Goal: Transaction & Acquisition: Purchase product/service

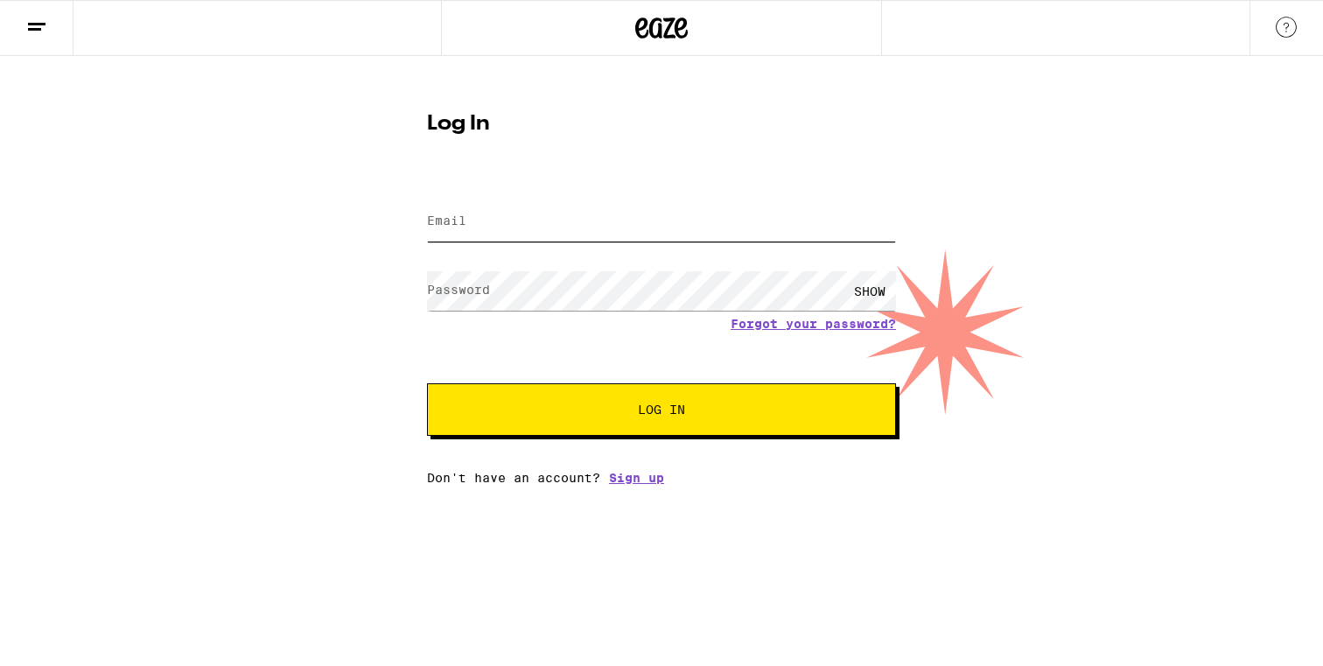
type input "ctcdeals@gmail.com"
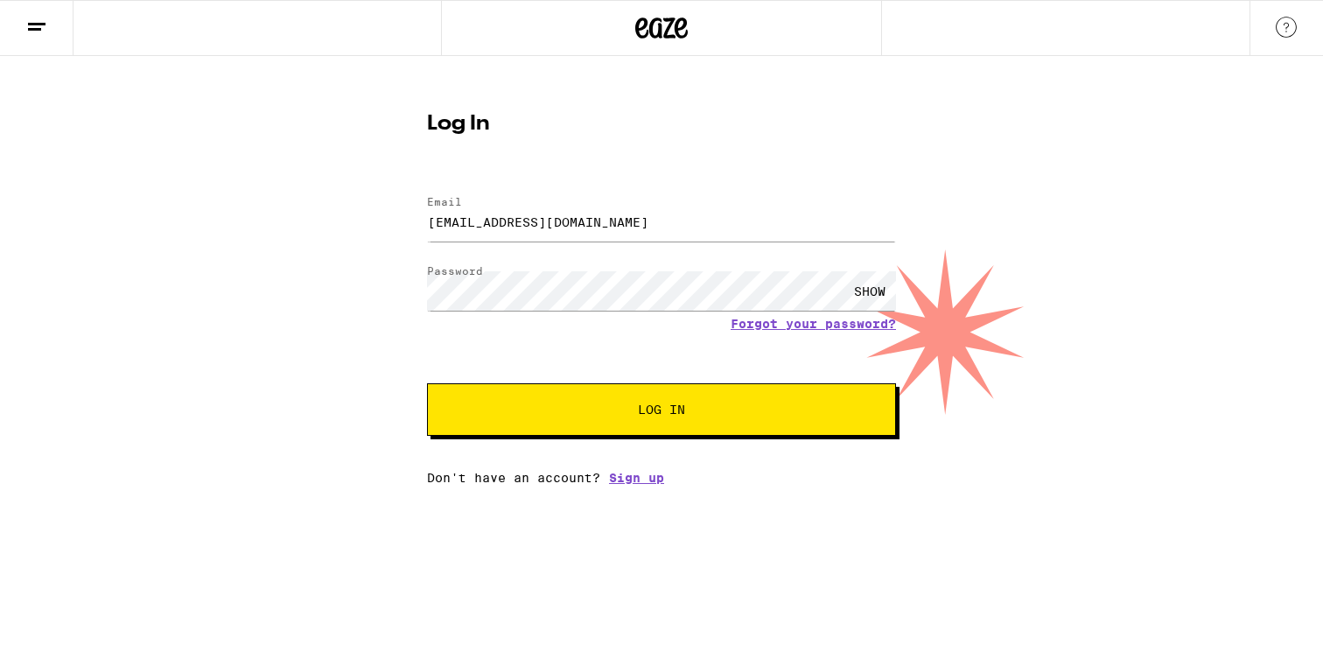
click at [669, 410] on span "Log In" at bounding box center [661, 409] width 47 height 12
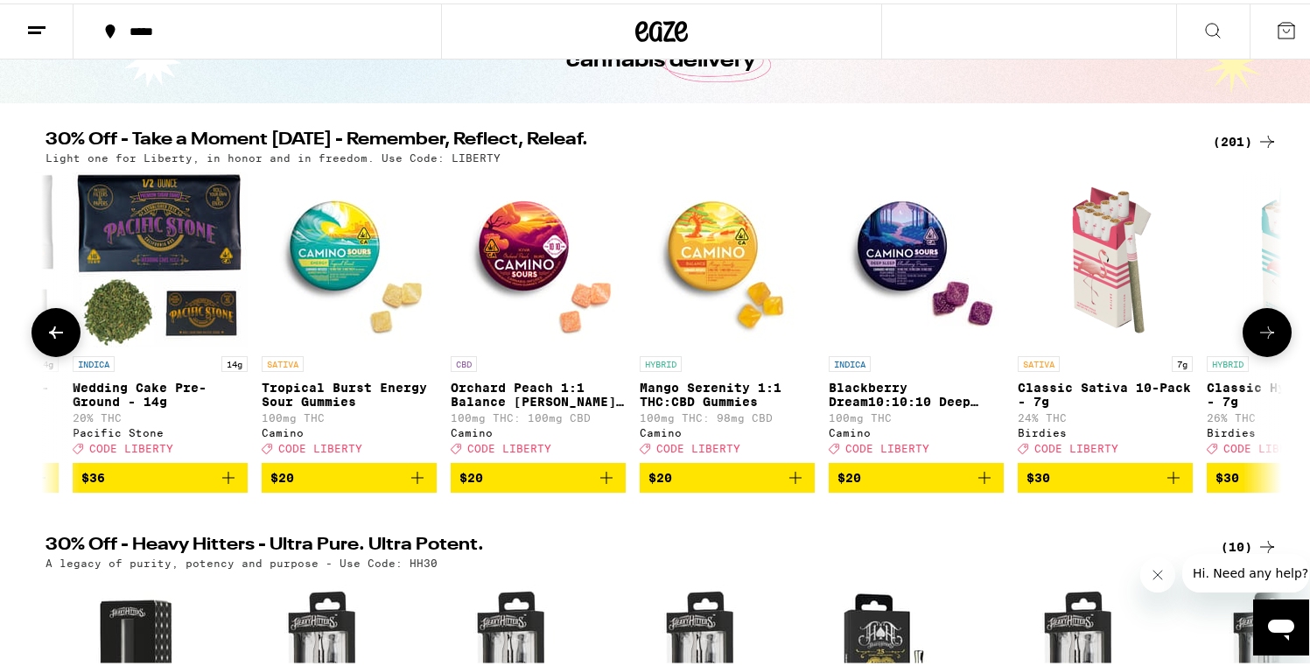
scroll to position [125, 0]
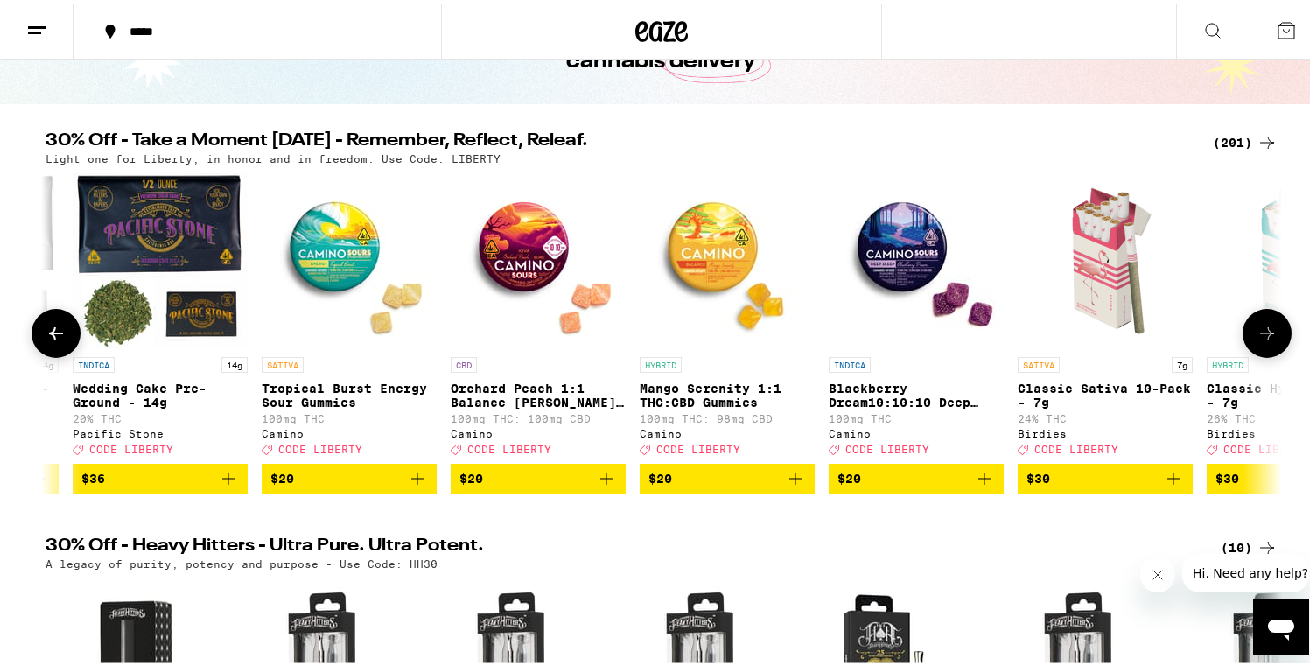
click at [975, 486] on icon "Add to bag" at bounding box center [984, 475] width 21 height 21
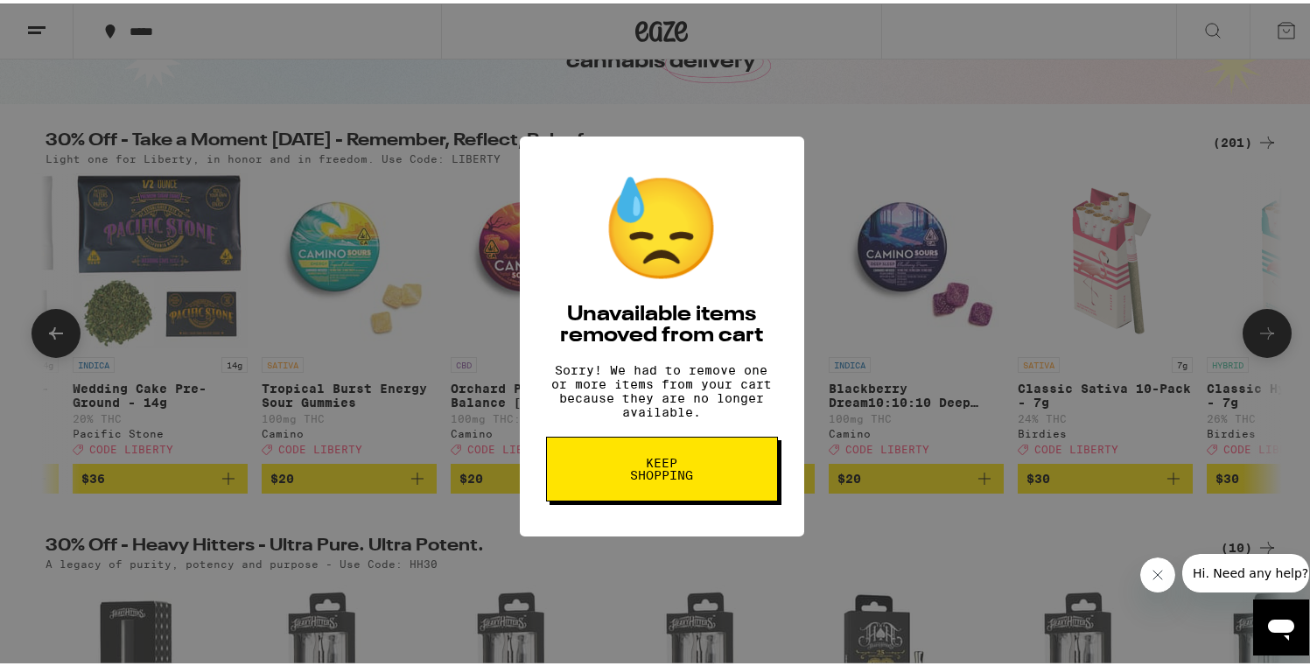
click at [739, 489] on button "Keep Shopping" at bounding box center [662, 465] width 232 height 65
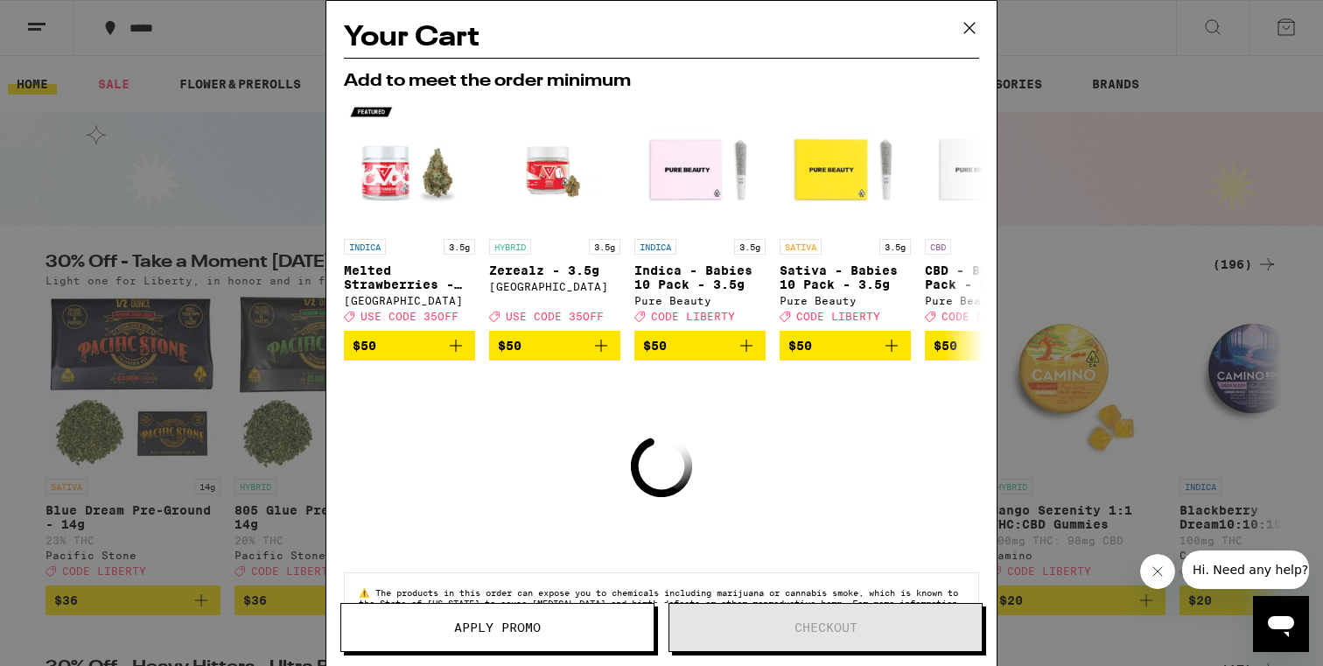
click at [968, 26] on icon at bounding box center [969, 28] width 10 height 10
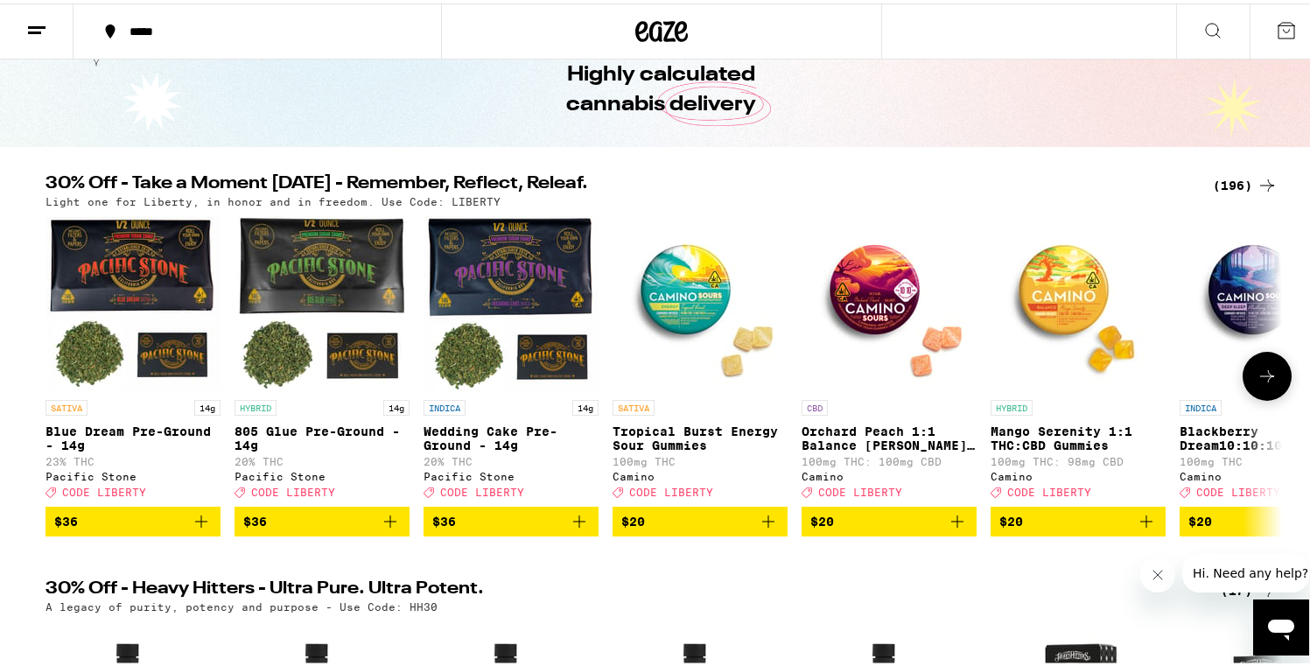
scroll to position [94, 0]
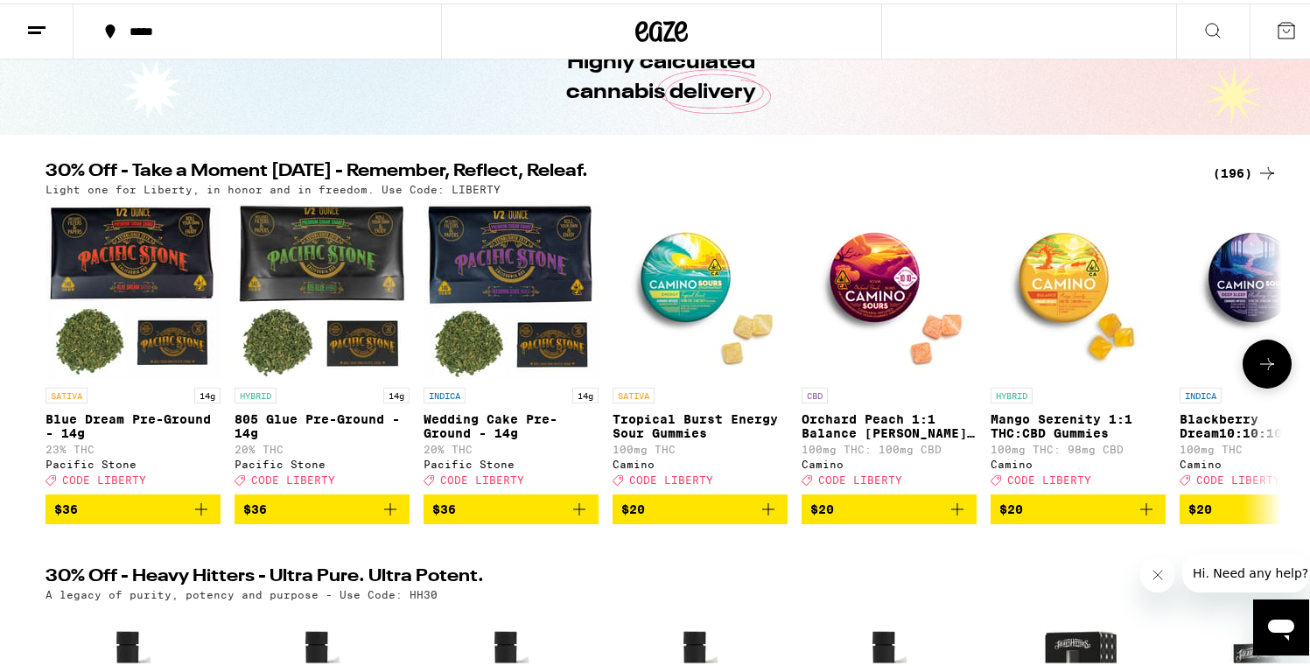
click at [1141, 515] on icon "Add to bag" at bounding box center [1145, 505] width 21 height 21
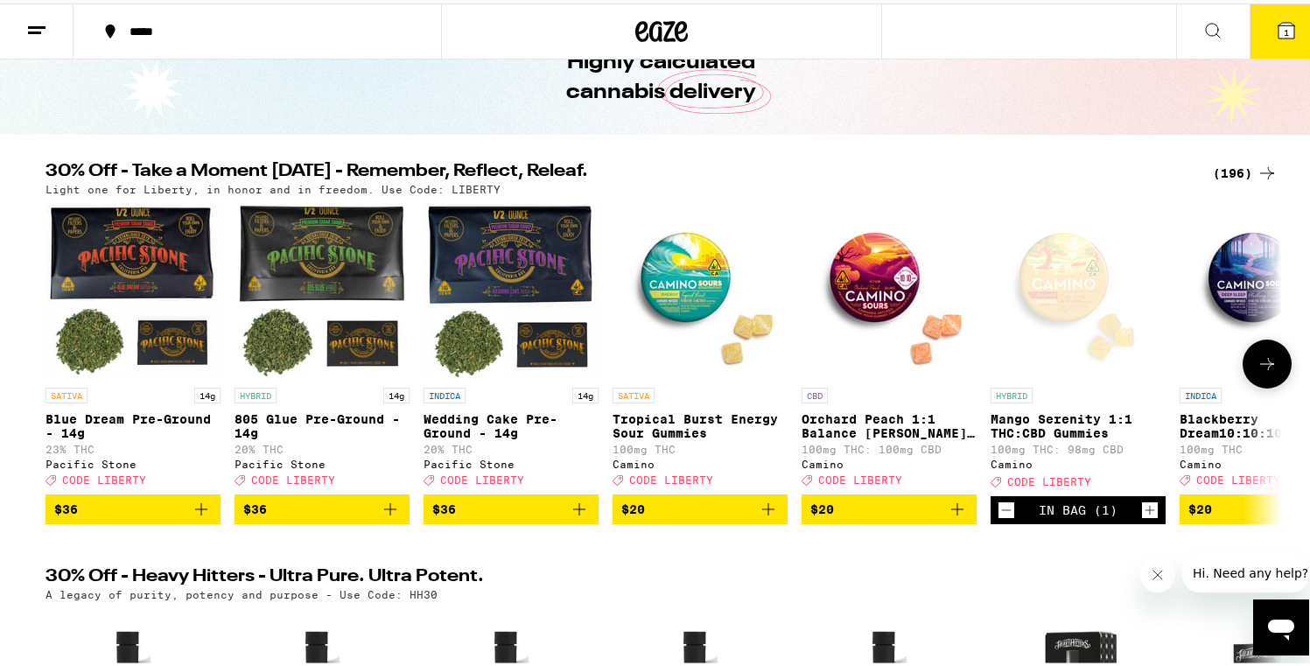
scroll to position [150, 0]
